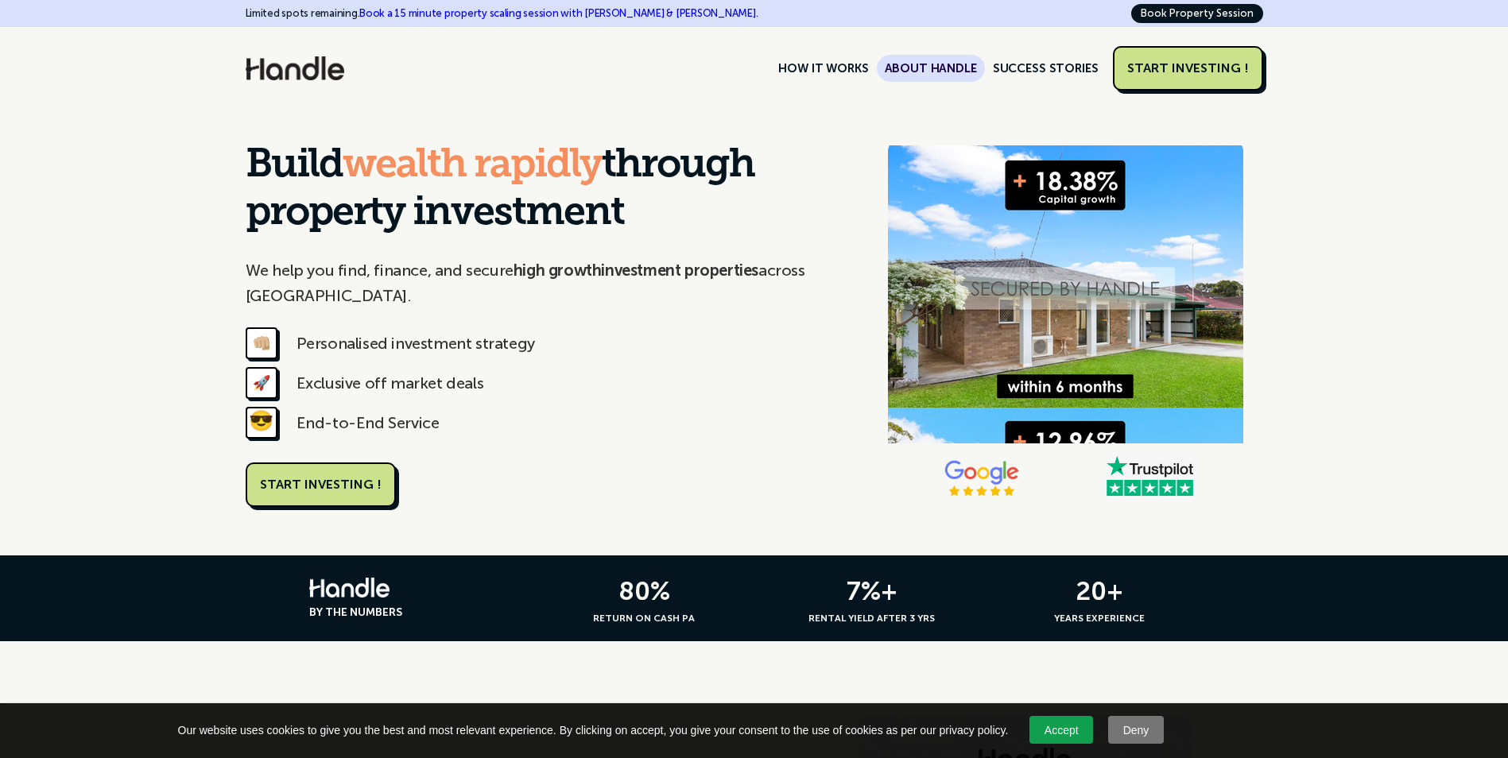
click at [936, 66] on link "ABOUT HANDLE" at bounding box center [931, 68] width 108 height 27
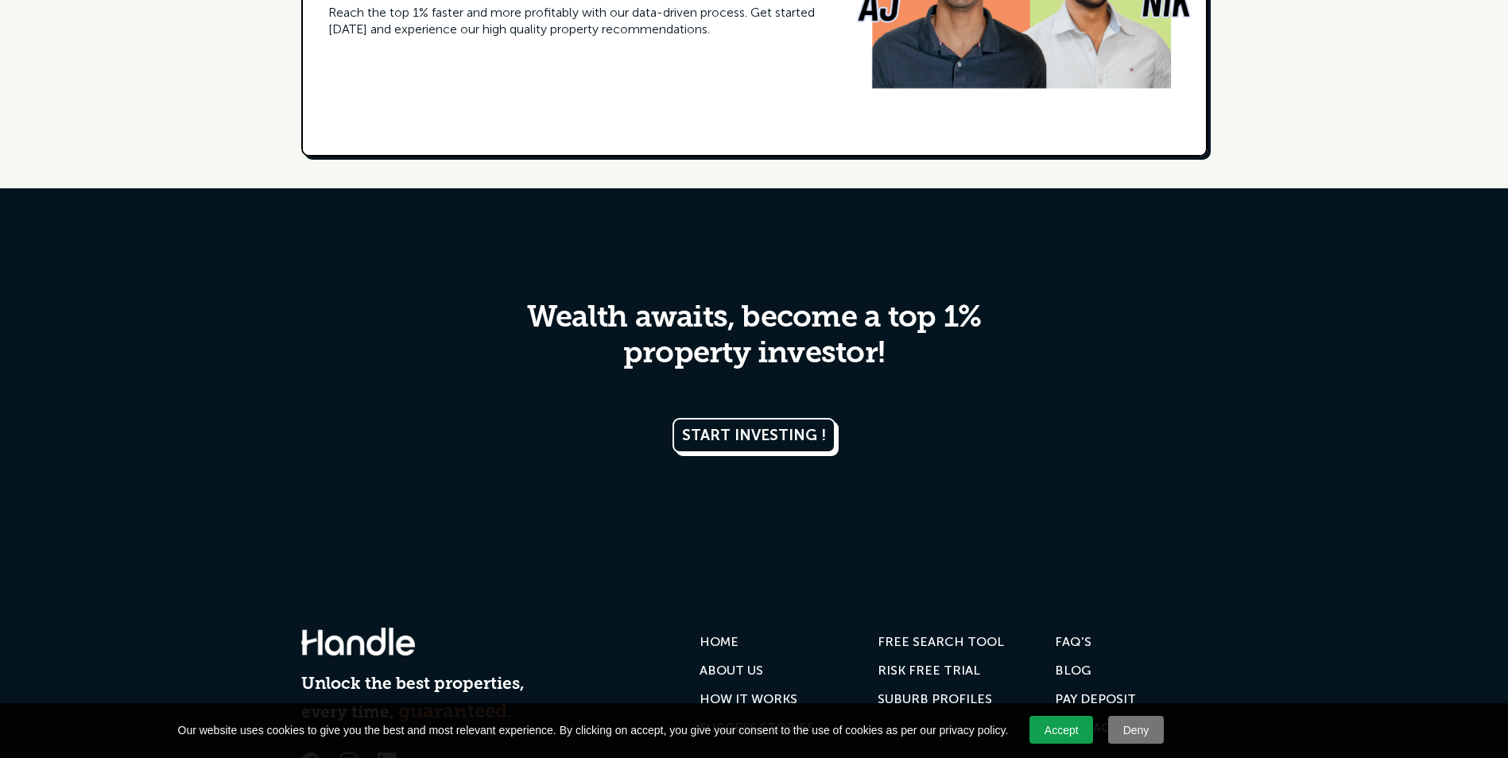
scroll to position [3085, 0]
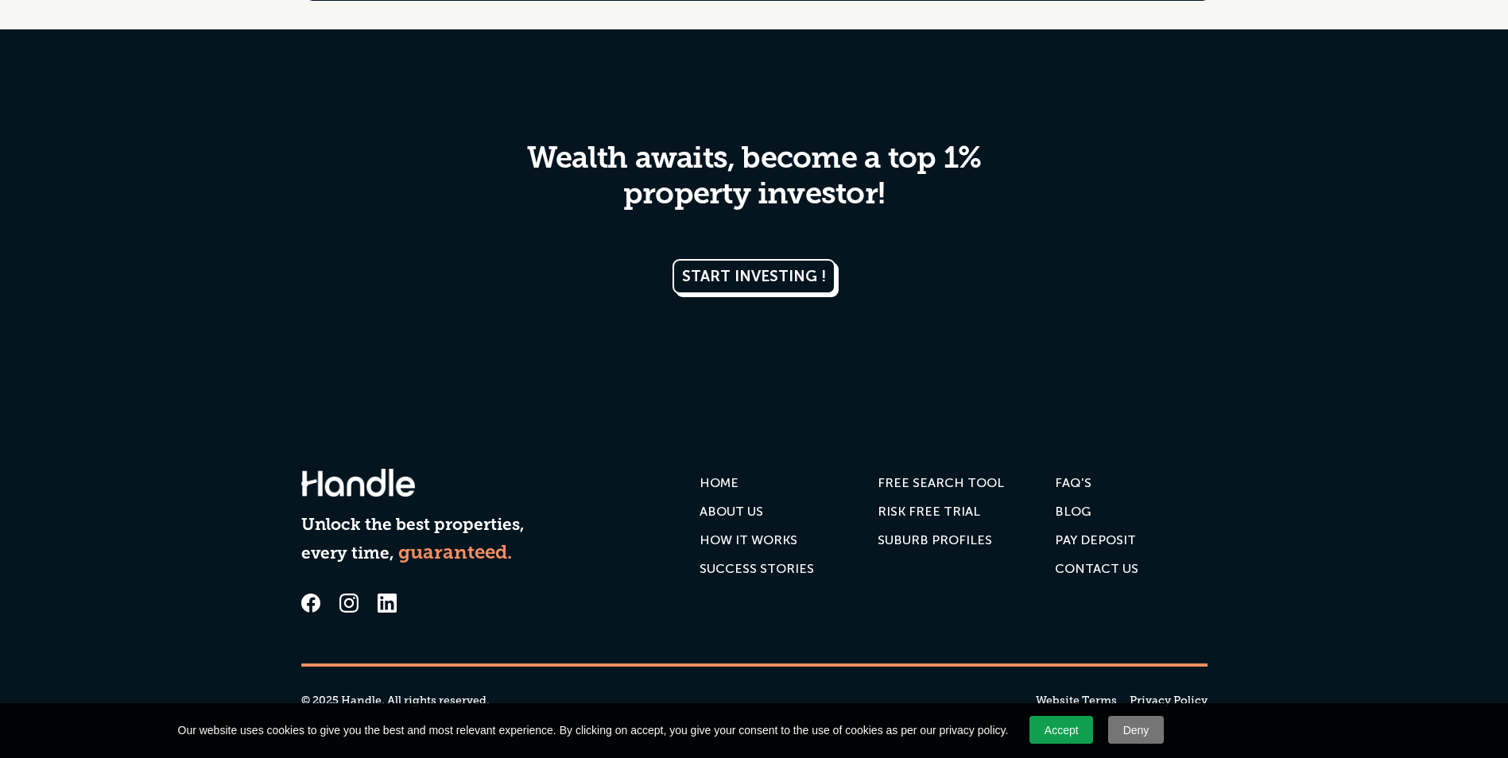
click at [748, 514] on div "ABOUT US" at bounding box center [732, 512] width 64 height 16
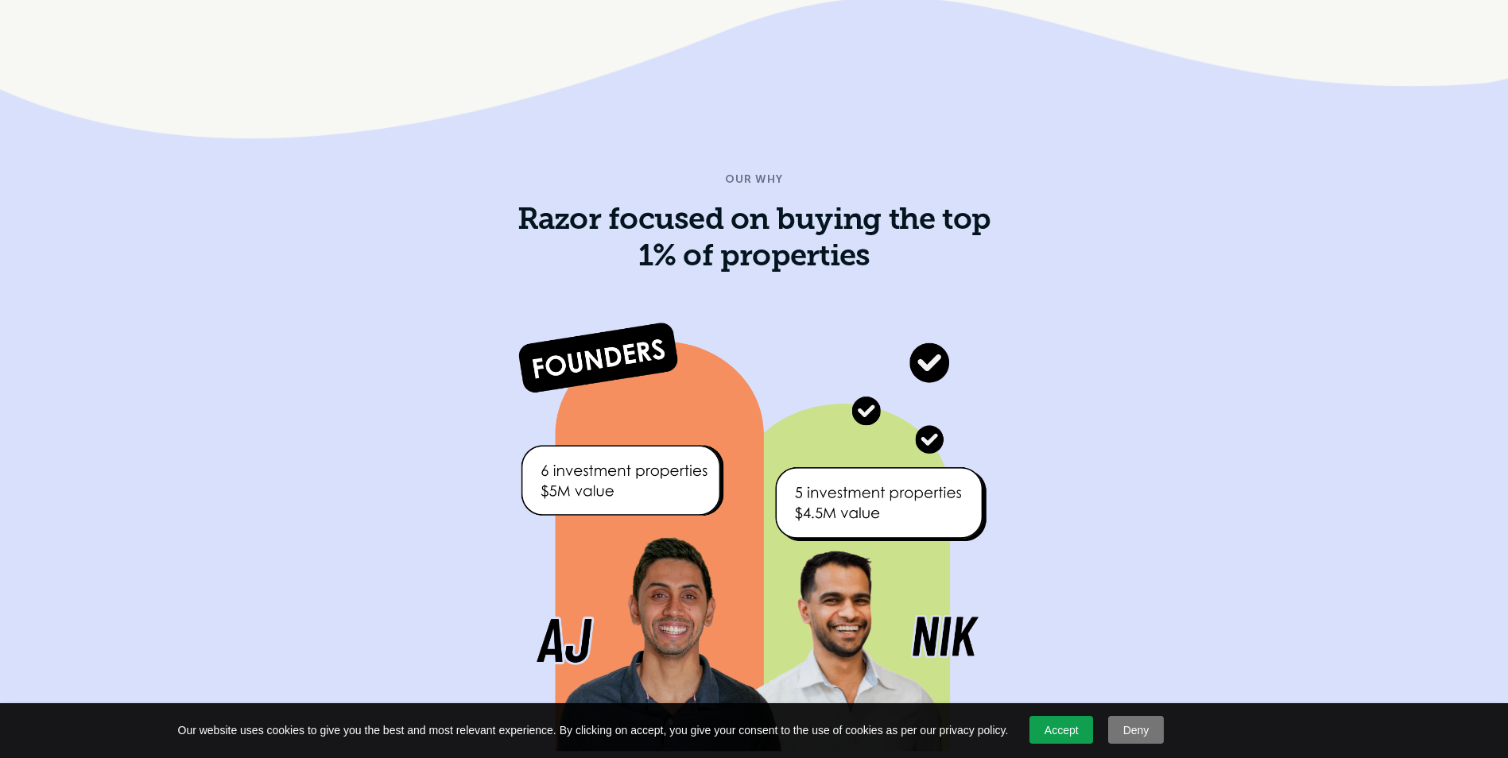
scroll to position [1590, 0]
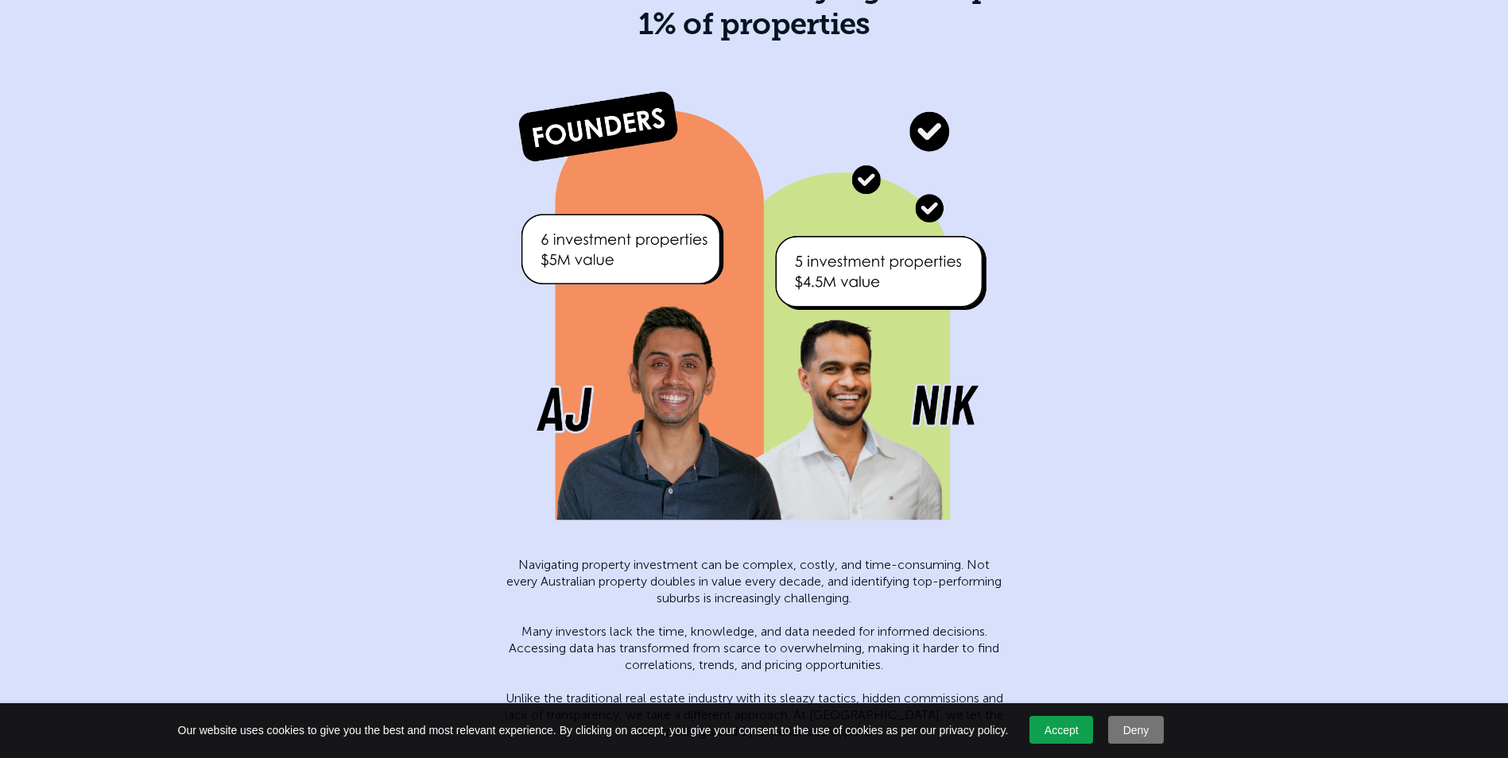
click at [864, 370] on img at bounding box center [754, 310] width 477 height 477
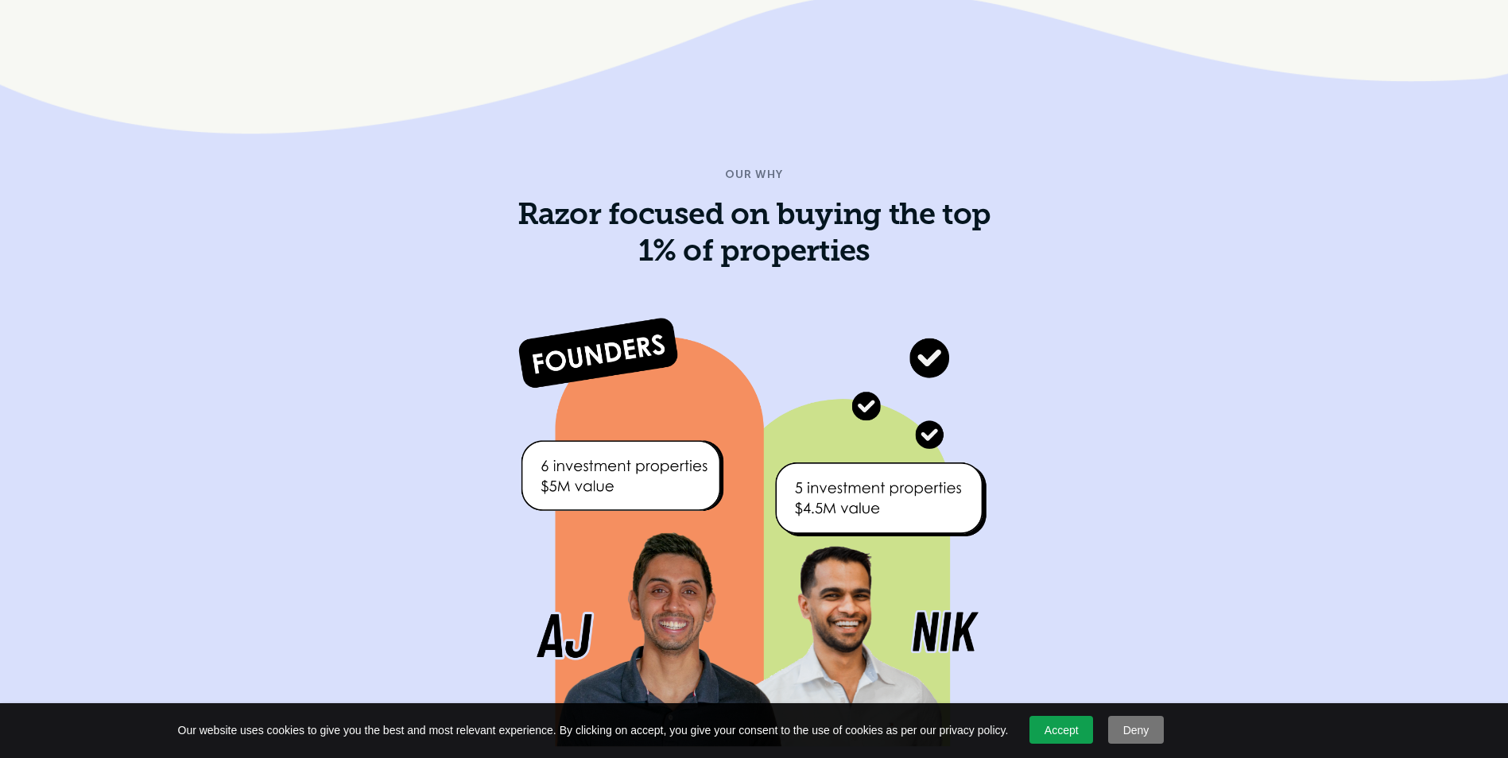
scroll to position [1351, 0]
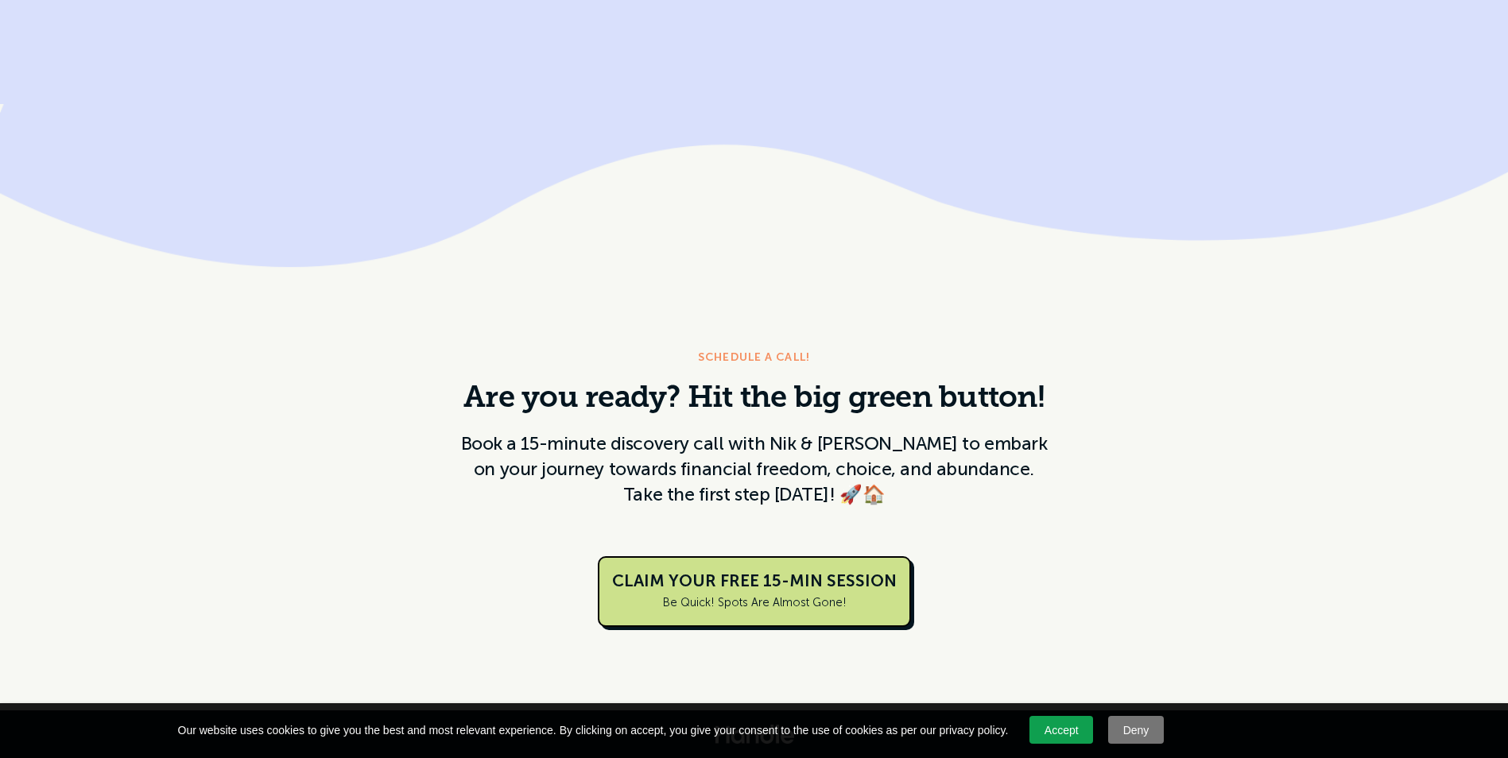
scroll to position [10431, 0]
